Goal: Navigation & Orientation: Find specific page/section

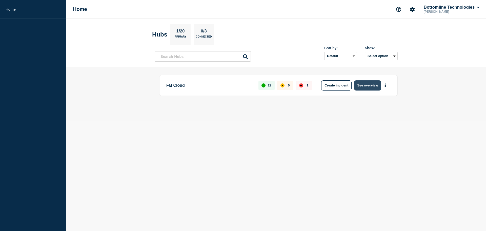
click at [361, 86] on button "See overview" at bounding box center [367, 85] width 27 height 10
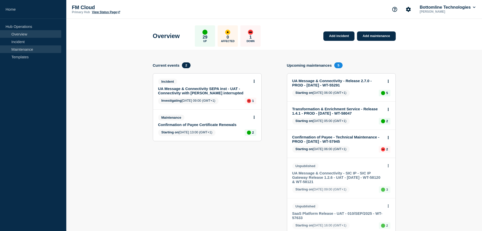
click at [23, 48] on link "Maintenance" at bounding box center [30, 49] width 61 height 8
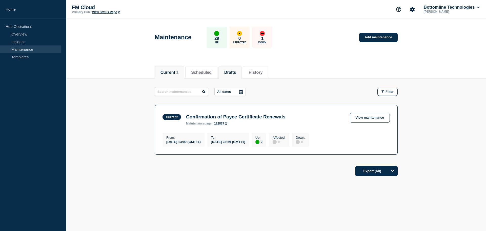
click at [236, 71] on button "Drafts" at bounding box center [230, 72] width 12 height 5
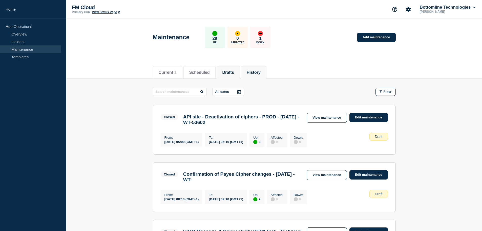
click at [260, 71] on button "History" at bounding box center [254, 72] width 14 height 5
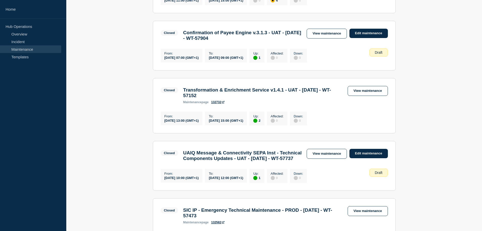
scroll to position [203, 0]
